Goal: Transaction & Acquisition: Purchase product/service

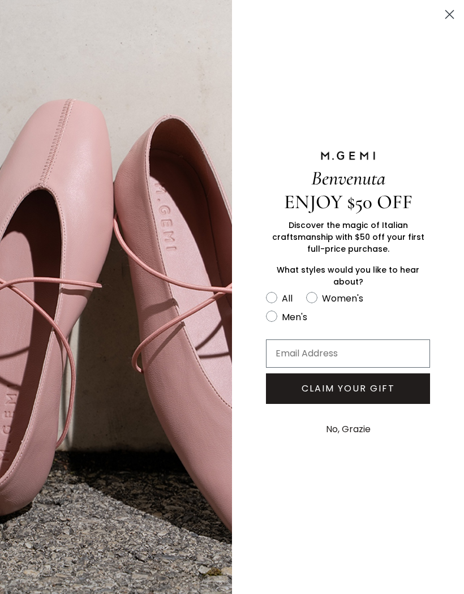
click at [448, 12] on circle "Close dialog" at bounding box center [449, 14] width 19 height 19
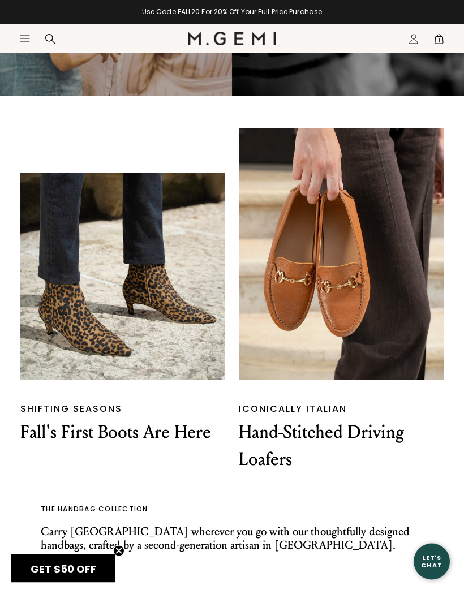
scroll to position [1142, 0]
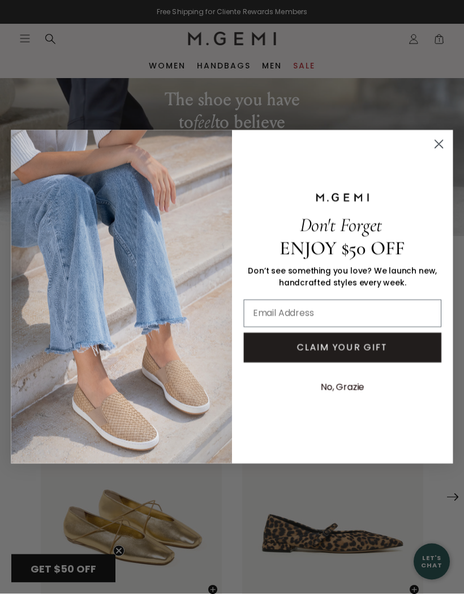
click at [439, 142] on circle "Close dialog" at bounding box center [438, 144] width 18 height 18
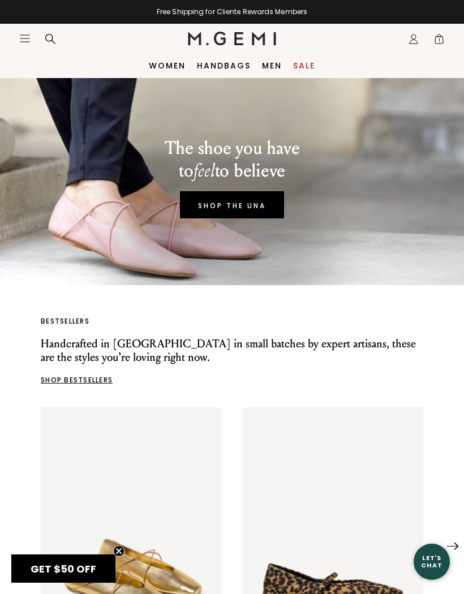
scroll to position [10, 0]
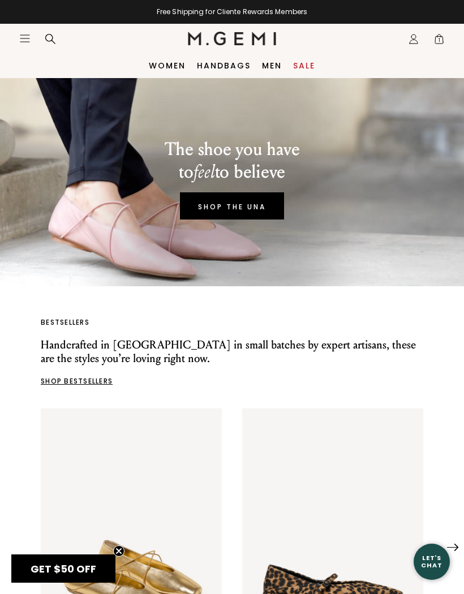
click at [165, 70] on link "Women" at bounding box center [167, 65] width 37 height 9
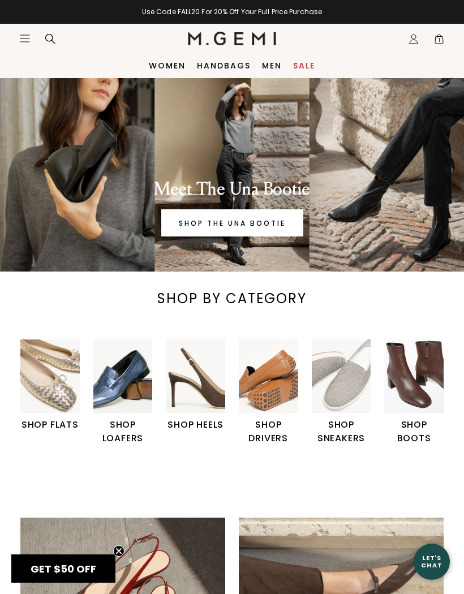
click at [281, 394] on img "4 / 6" at bounding box center [268, 376] width 59 height 74
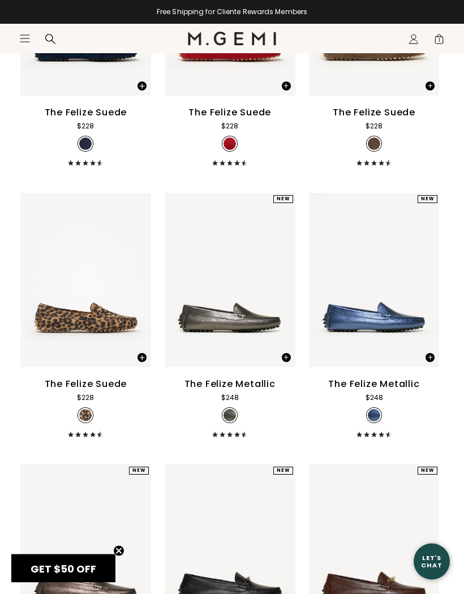
scroll to position [1124, 0]
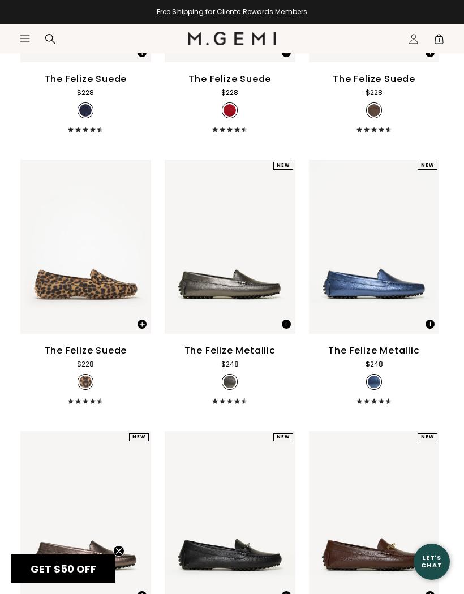
click at [143, 329] on span at bounding box center [141, 323] width 9 height 9
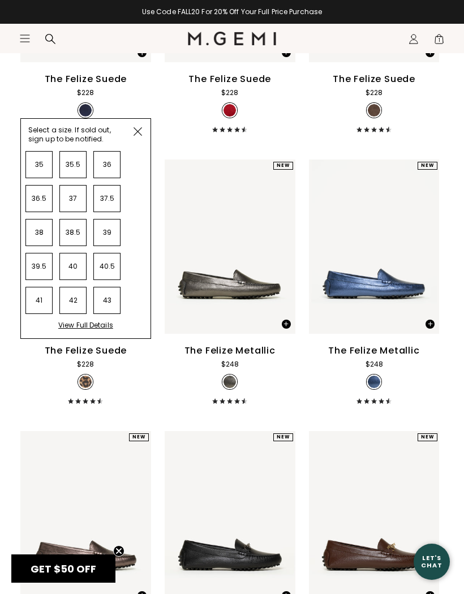
click at [74, 314] on li "42" at bounding box center [72, 300] width 27 height 27
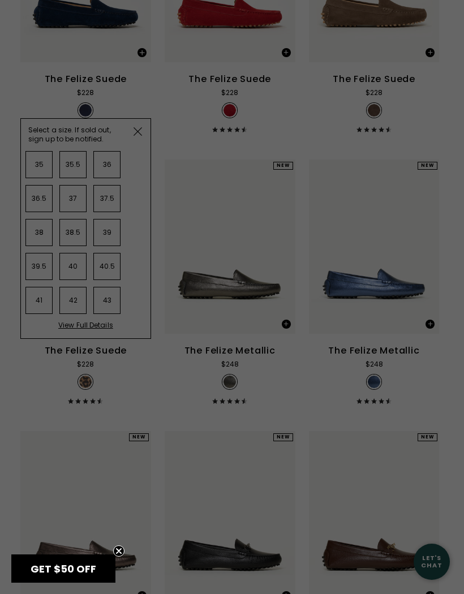
scroll to position [0, 0]
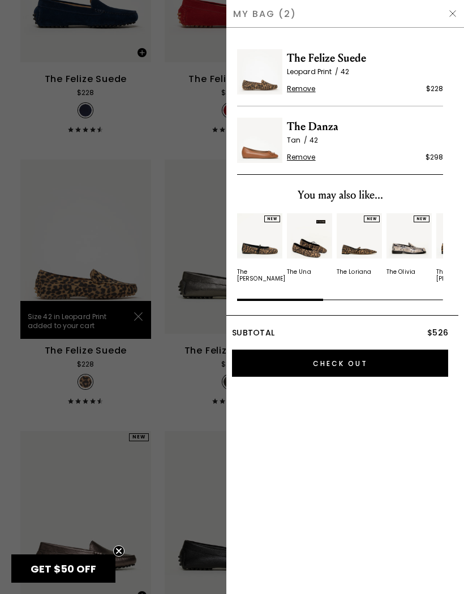
click at [304, 161] on span "Remove" at bounding box center [301, 157] width 29 height 9
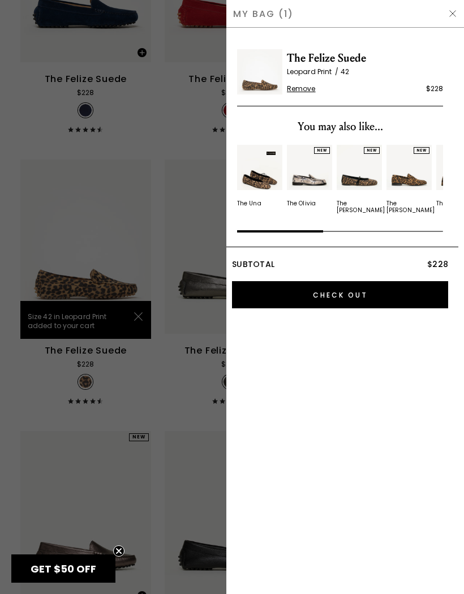
click at [454, 16] on img at bounding box center [452, 13] width 9 height 9
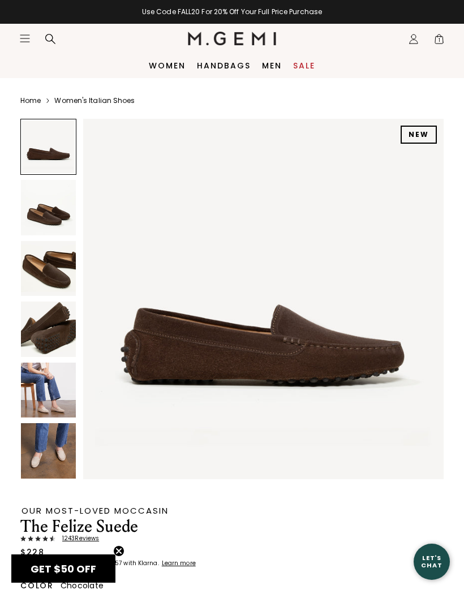
click at [64, 391] on img at bounding box center [48, 389] width 55 height 55
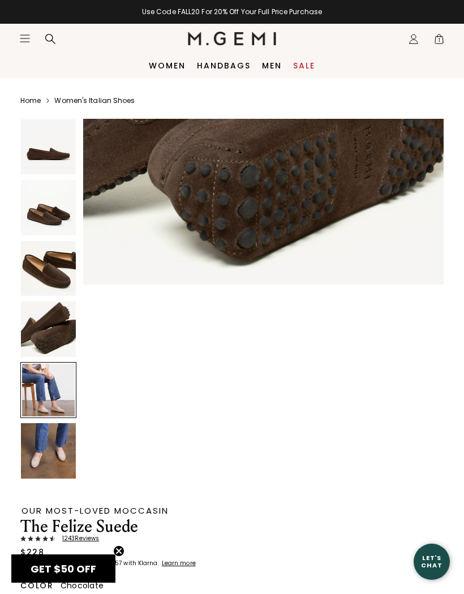
scroll to position [1485, 0]
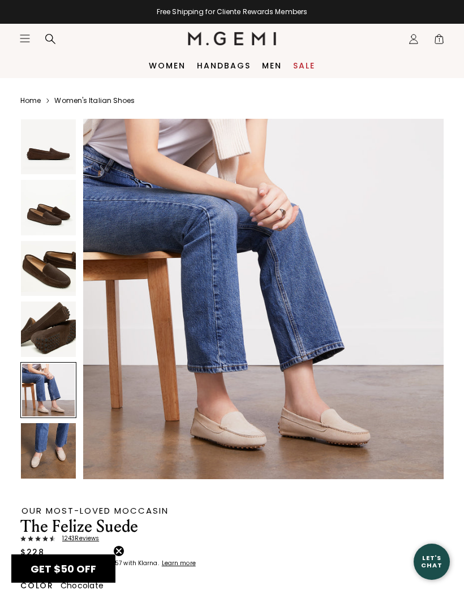
click at [58, 456] on img at bounding box center [48, 450] width 55 height 55
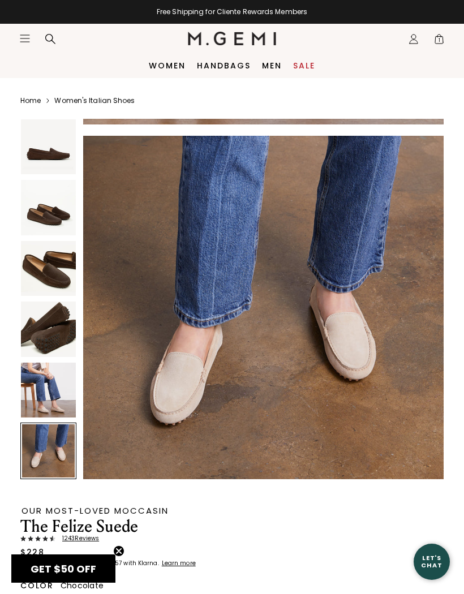
scroll to position [1856, 0]
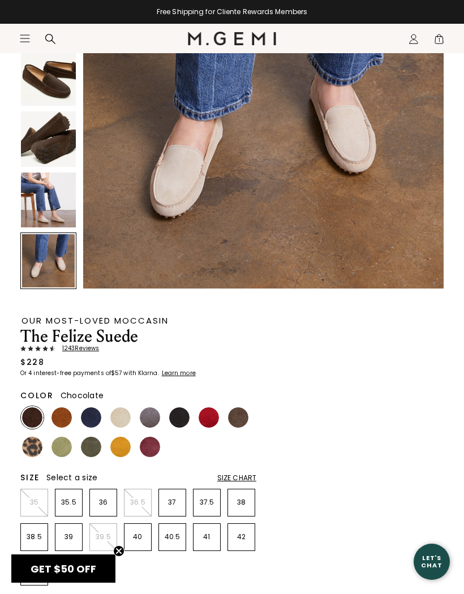
click at [85, 351] on span "1243 Review s" at bounding box center [77, 348] width 44 height 7
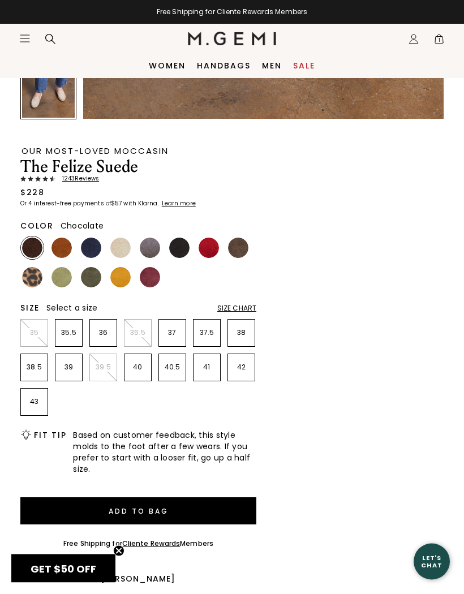
scroll to position [360, 0]
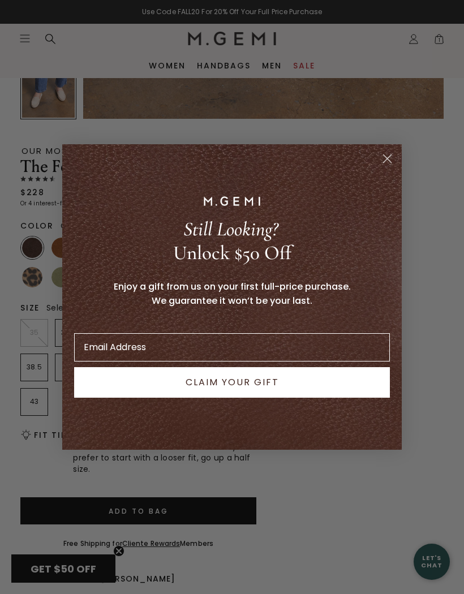
click at [389, 159] on circle "Close dialog" at bounding box center [387, 158] width 19 height 19
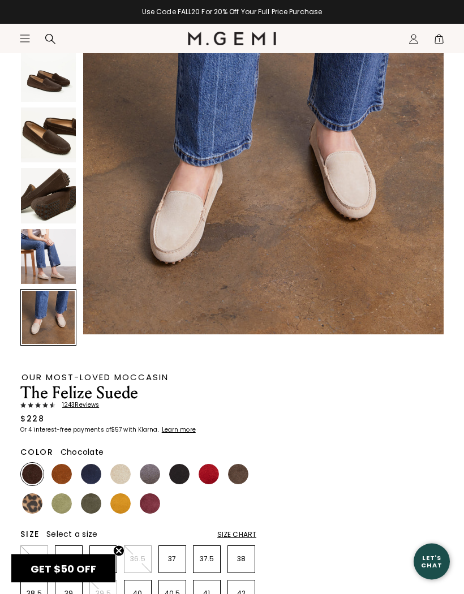
scroll to position [133, 0]
click at [41, 503] on img at bounding box center [32, 503] width 20 height 20
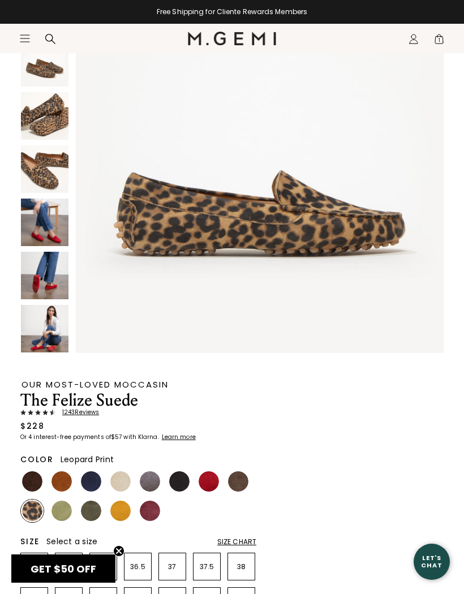
click at [48, 127] on img at bounding box center [45, 116] width 48 height 48
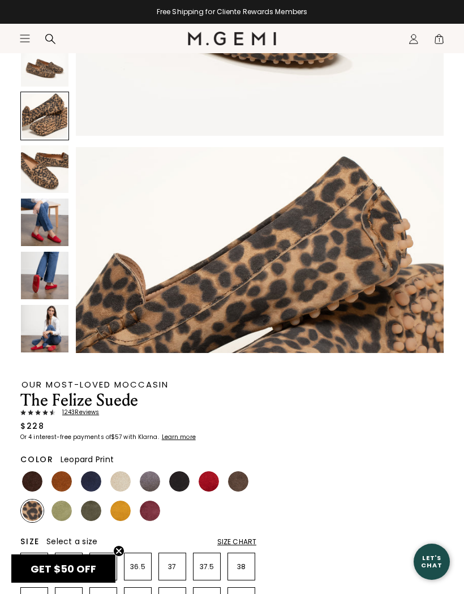
scroll to position [758, 0]
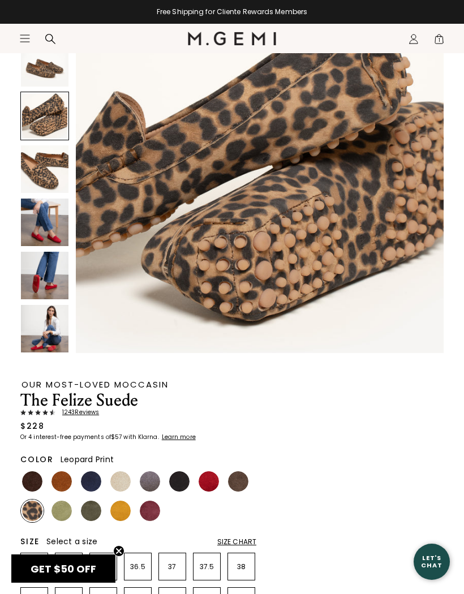
click at [48, 176] on img at bounding box center [45, 169] width 48 height 48
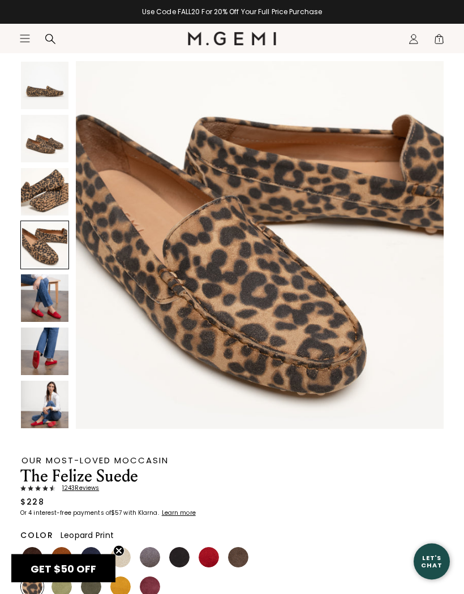
scroll to position [0, 0]
